Goal: Use online tool/utility: Use online tool/utility

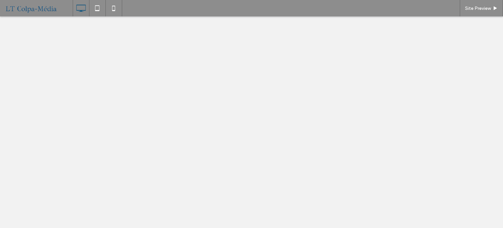
select select "******"
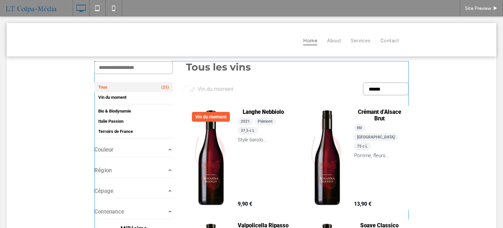
click at [174, 105] on span at bounding box center [251, 207] width 315 height 293
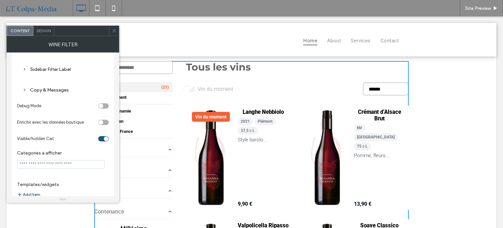
scroll to position [58, 0]
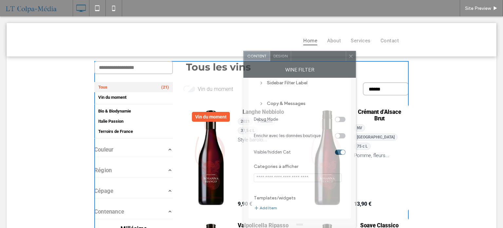
drag, startPoint x: 85, startPoint y: 33, endPoint x: 324, endPoint y: 65, distance: 241.2
click at [324, 65] on div "Content Design Wine filter General setting Pagination settings Sidebar Filter L…" at bounding box center [299, 139] width 113 height 177
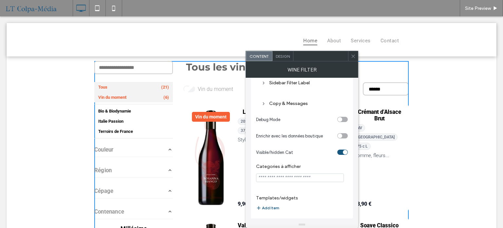
click at [122, 98] on span "Vin du moment" at bounding box center [112, 97] width 28 height 5
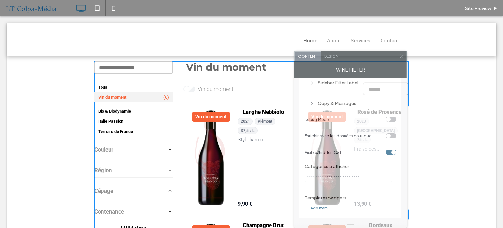
drag, startPoint x: 307, startPoint y: 53, endPoint x: 296, endPoint y: 78, distance: 27.4
click at [356, 57] on div at bounding box center [369, 56] width 55 height 10
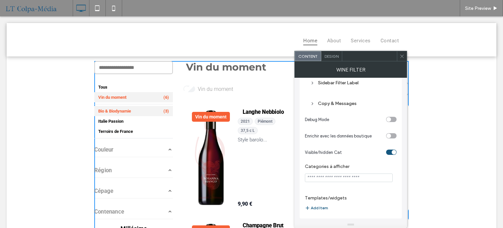
click at [107, 110] on span "Bio & Biodynamie" at bounding box center [114, 110] width 33 height 5
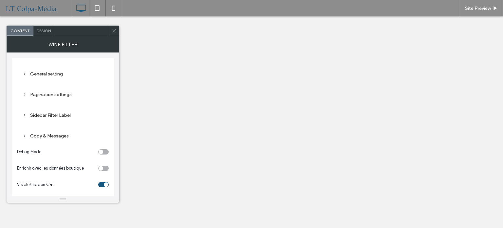
select select "******"
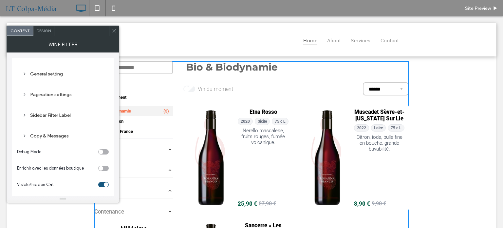
click at [142, 123] on div "Italie Passion (10)" at bounding box center [133, 121] width 79 height 10
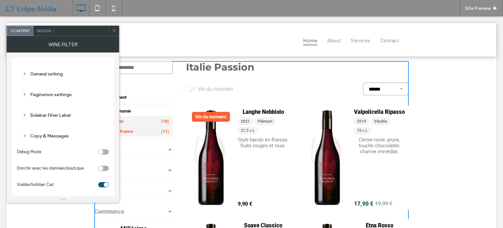
click at [143, 130] on div "Terroirs de France (11)" at bounding box center [133, 131] width 79 height 10
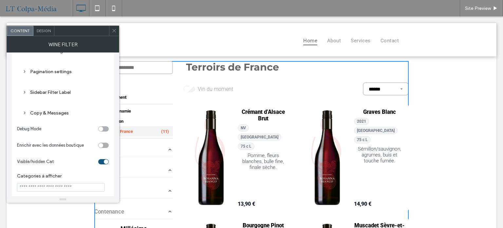
scroll to position [58, 0]
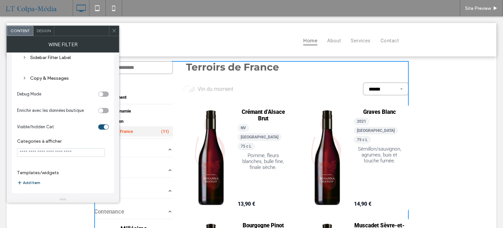
click at [33, 180] on button "Add Item" at bounding box center [28, 183] width 23 height 8
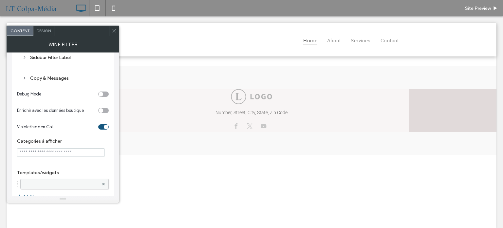
click at [60, 181] on label at bounding box center [61, 184] width 75 height 7
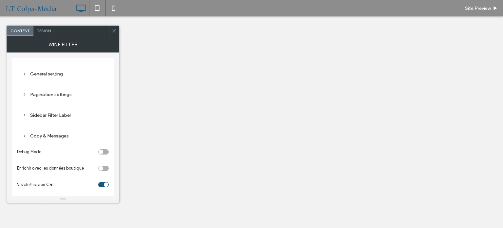
drag, startPoint x: 30, startPoint y: 183, endPoint x: 54, endPoint y: 164, distance: 30.6
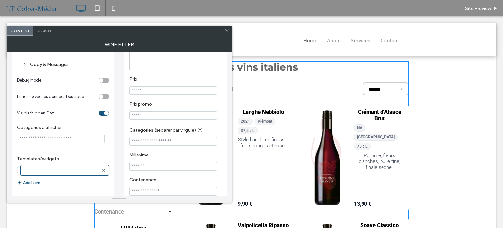
select select "******"
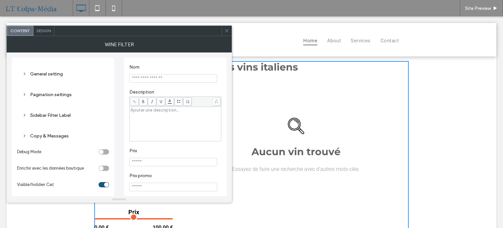
click at [225, 31] on icon at bounding box center [226, 30] width 5 height 5
